Goal: Find specific page/section: Find specific page/section

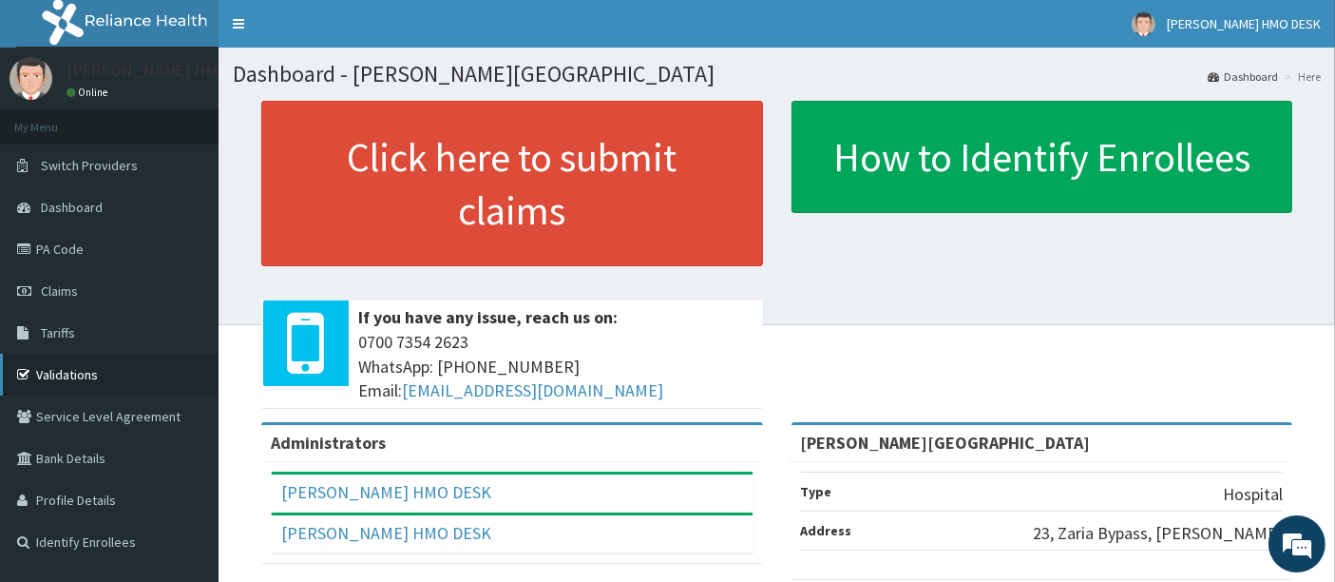
click at [83, 368] on link "Validations" at bounding box center [109, 375] width 219 height 42
click at [116, 254] on link "PA Code" at bounding box center [109, 249] width 219 height 42
